Goal: Browse casually

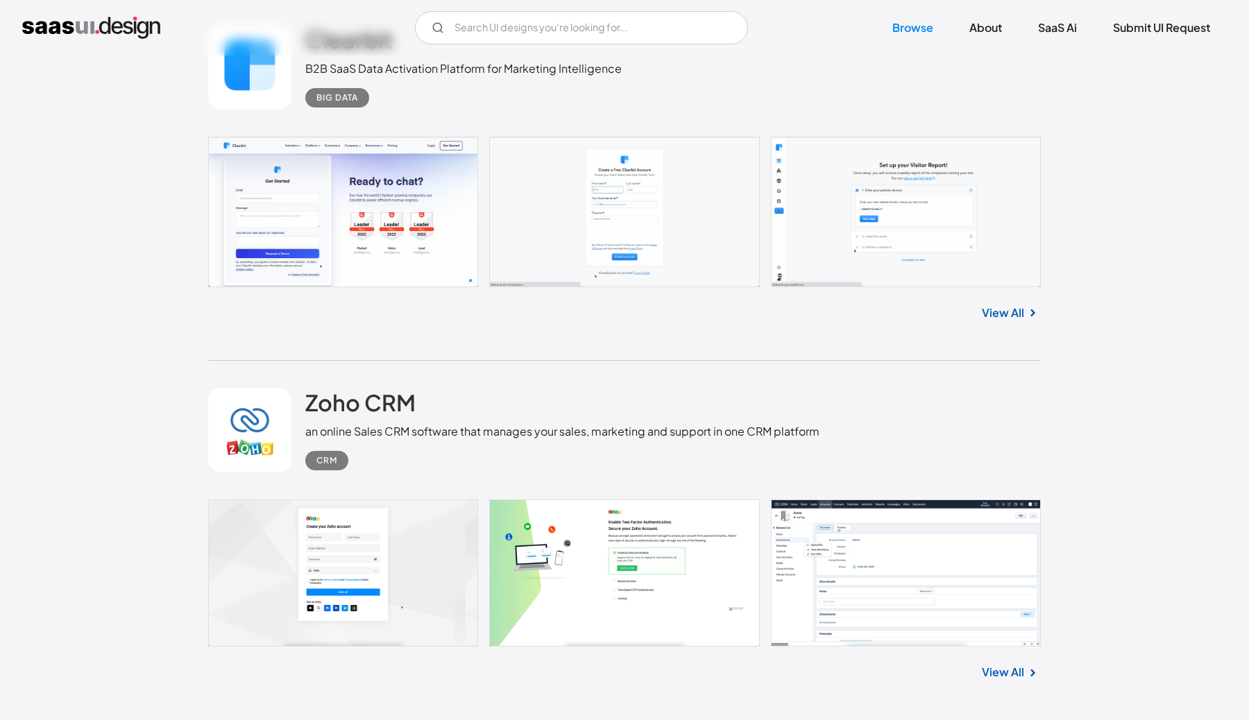
scroll to position [4560, 0]
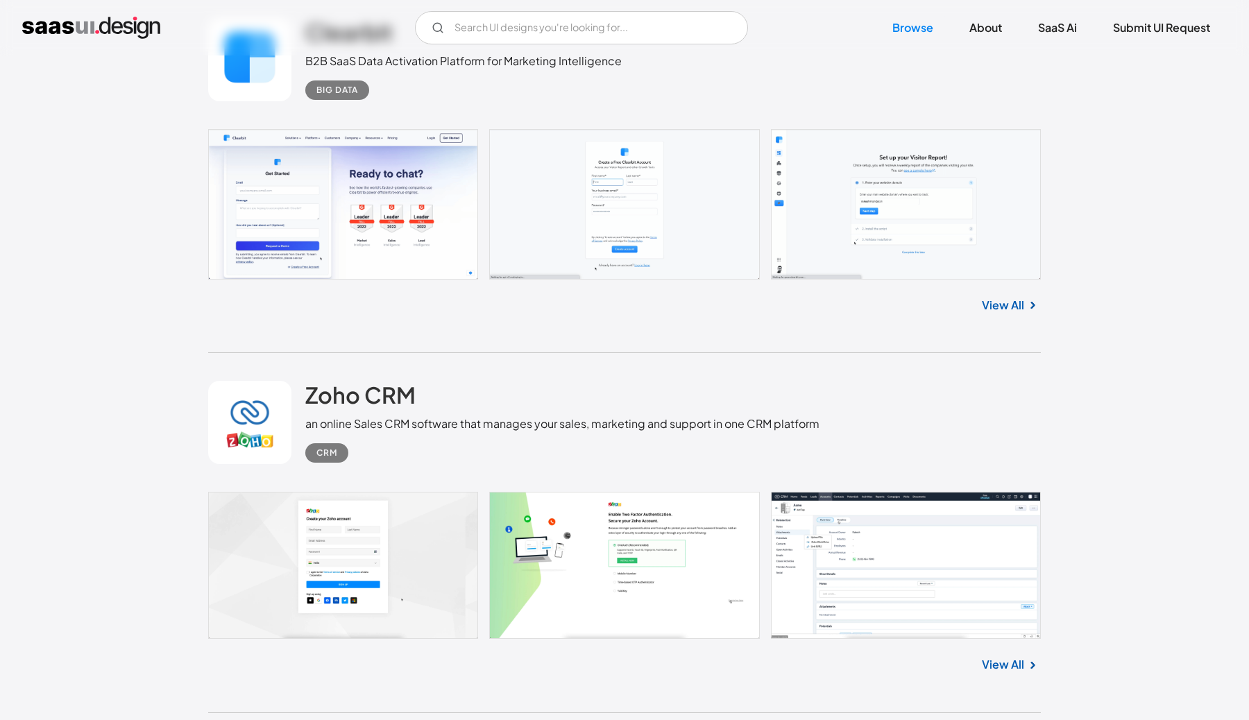
click at [637, 217] on link at bounding box center [624, 204] width 832 height 150
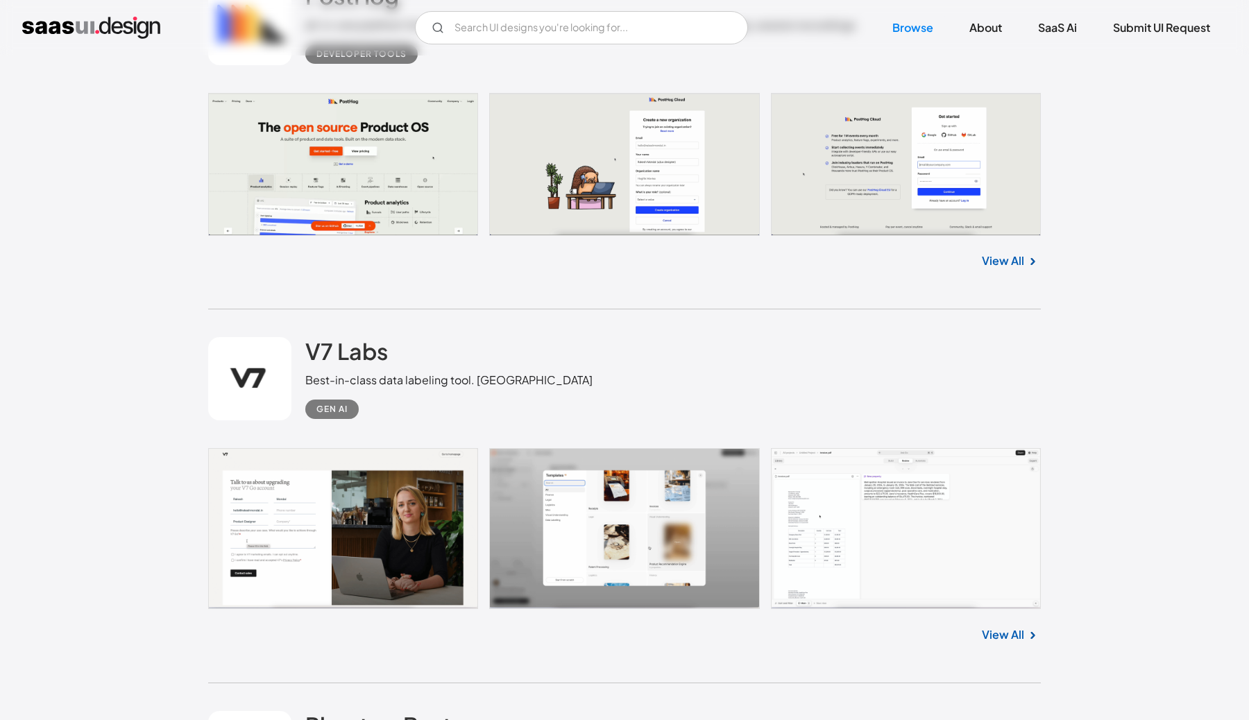
scroll to position [5381, 0]
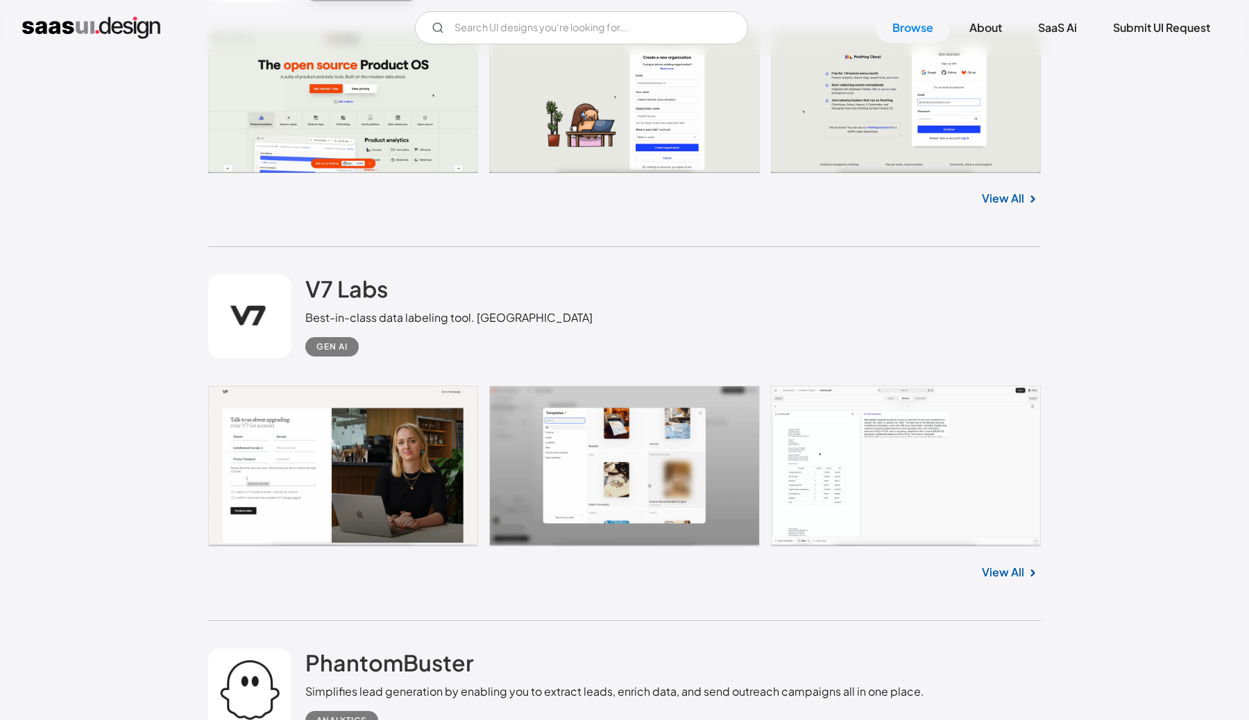
click at [627, 75] on link at bounding box center [624, 102] width 832 height 142
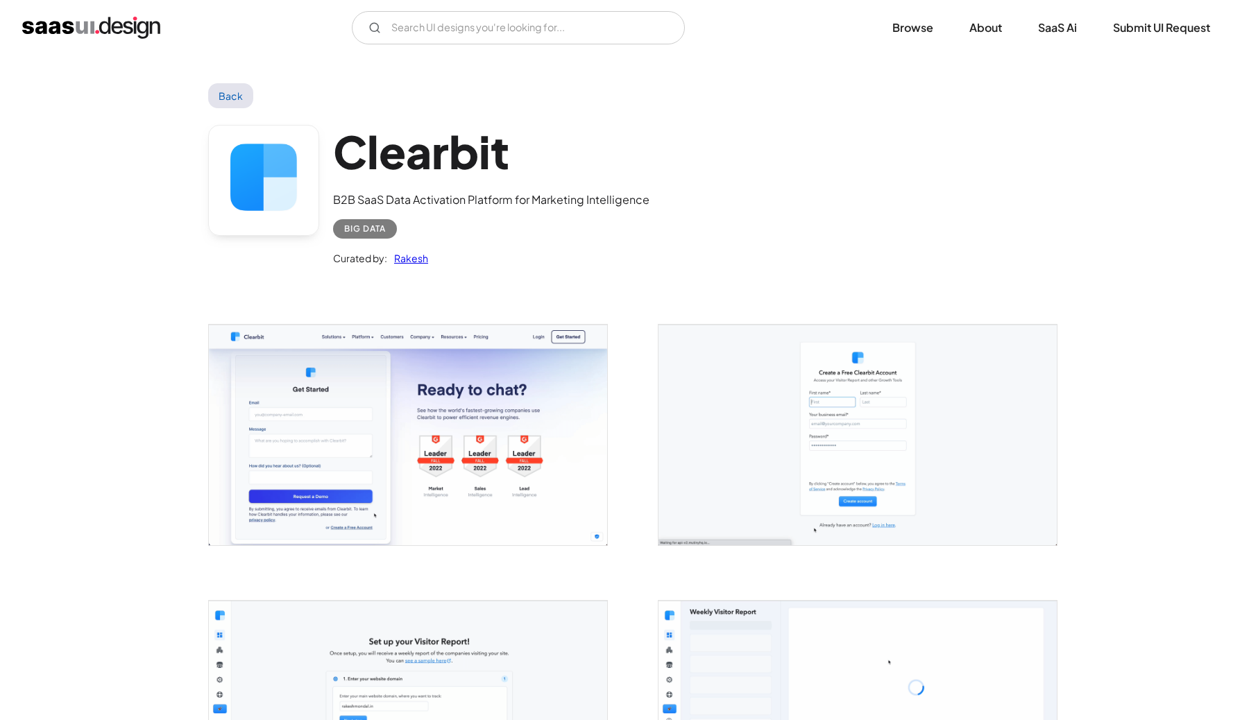
click at [240, 87] on link "Back" at bounding box center [230, 95] width 45 height 25
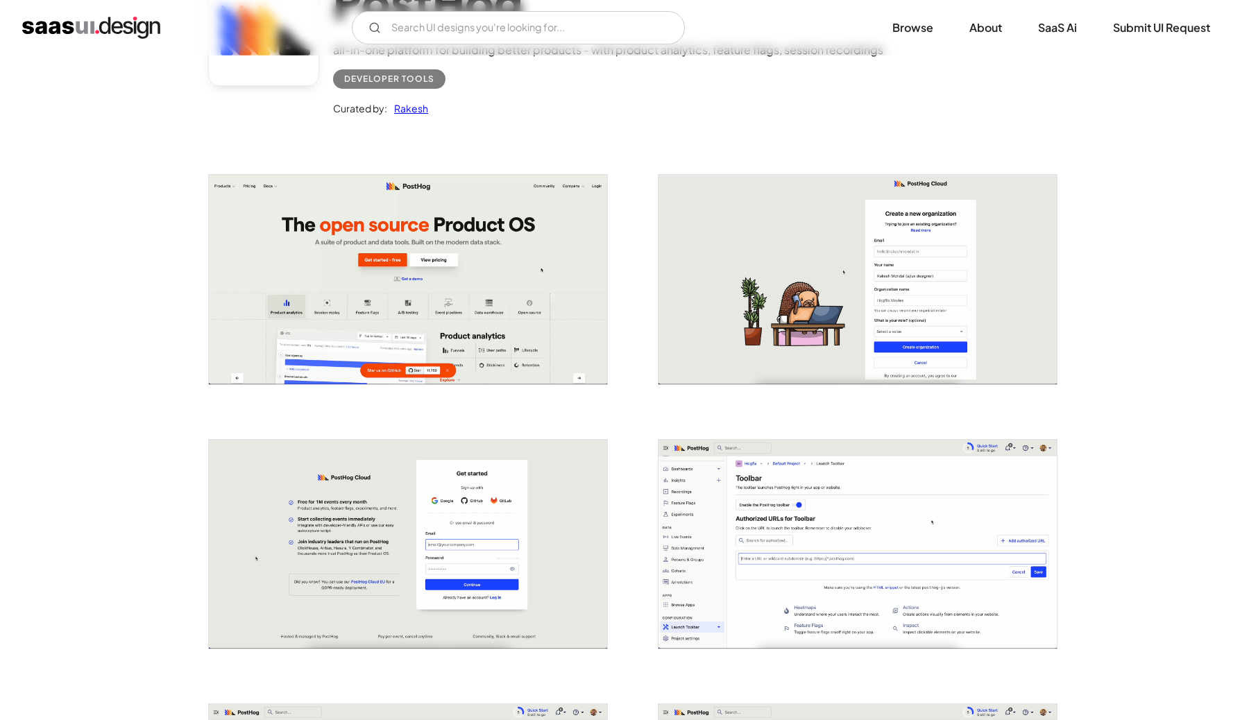
scroll to position [151, 0]
